Goal: Find specific page/section

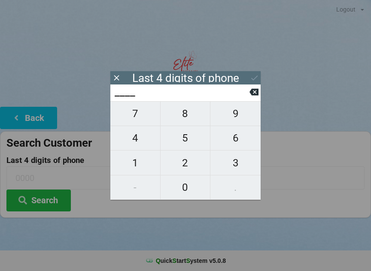
click at [242, 161] on span "3" at bounding box center [235, 163] width 50 height 18
type input "3___"
click at [242, 162] on span "3" at bounding box center [235, 163] width 50 height 18
type input "33__"
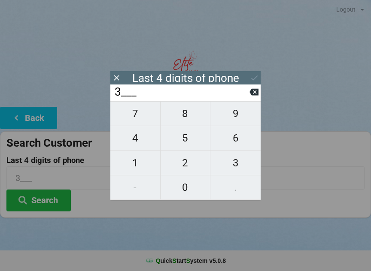
type input "33__"
click at [238, 137] on span "6" at bounding box center [235, 138] width 50 height 18
type input "336_"
click at [186, 133] on span "5" at bounding box center [186, 138] width 50 height 18
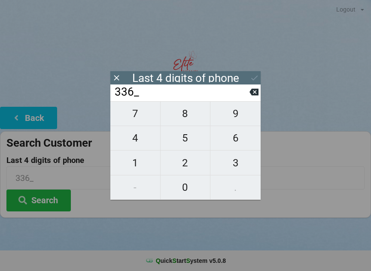
type input "3365"
click at [256, 72] on button at bounding box center [254, 78] width 9 height 12
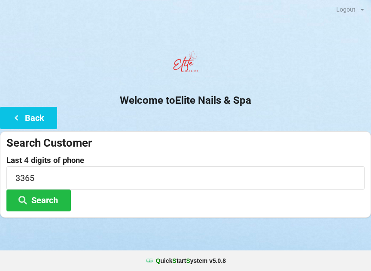
click at [49, 208] on button "Search" at bounding box center [38, 201] width 64 height 22
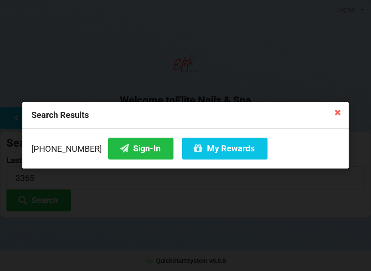
click at [127, 150] on button "Sign-In" at bounding box center [140, 149] width 65 height 22
